Goal: Use online tool/utility: Use online tool/utility

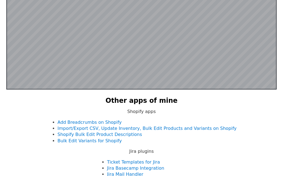
scroll to position [171, 0]
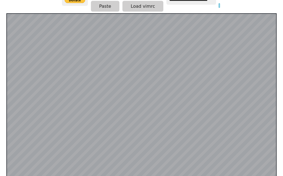
scroll to position [108, 0]
